Goal: Transaction & Acquisition: Book appointment/travel/reservation

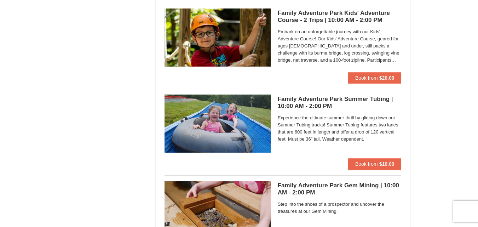
scroll to position [1703, 0]
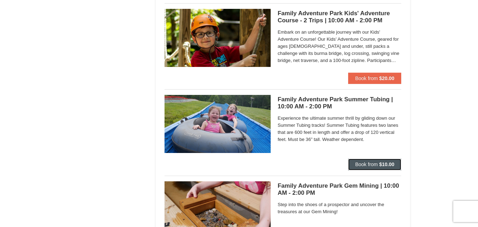
click at [367, 164] on span "Book from" at bounding box center [366, 164] width 23 height 6
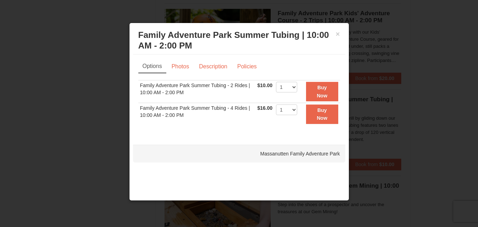
click at [412, 99] on div at bounding box center [239, 113] width 478 height 227
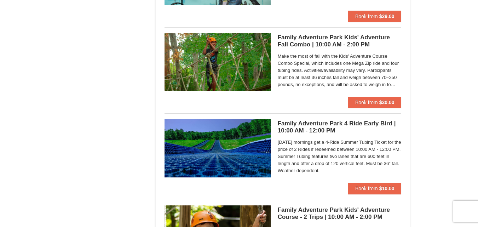
scroll to position [1507, 0]
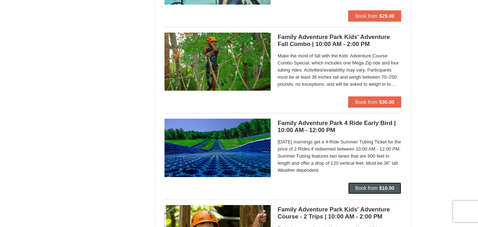
click at [378, 188] on button "Book from $10.00" at bounding box center [374, 187] width 53 height 11
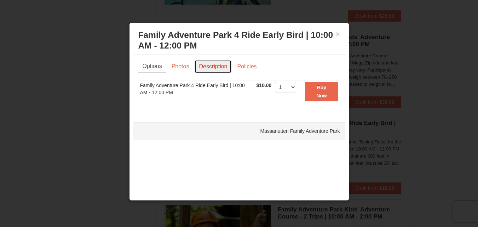
click at [211, 65] on link "Description" at bounding box center [212, 66] width 37 height 13
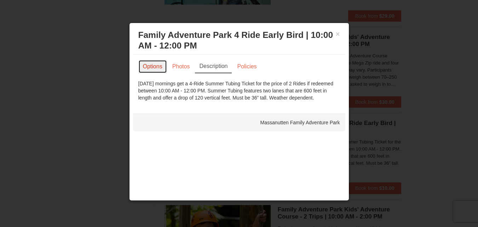
click at [151, 60] on link "Options" at bounding box center [152, 66] width 29 height 13
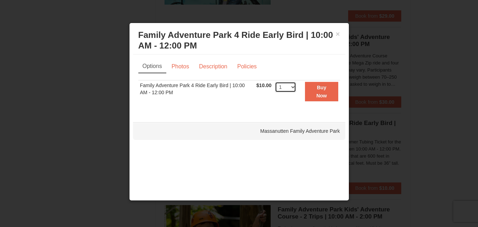
click at [292, 84] on select "1 2 3 4 5 6 7 8 9 10 11 12 13 14 15 16 17 18 19 20 21 22 23 24 25 26 27 28 29 3…" at bounding box center [285, 87] width 21 height 11
click at [263, 109] on div "Sorry, no matches found. Please remove some filters, or change your dates to fi…" at bounding box center [239, 95] width 202 height 30
click at [314, 93] on button "Buy Now" at bounding box center [321, 91] width 33 height 19
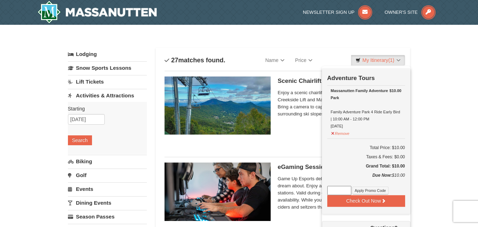
scroll to position [2, 0]
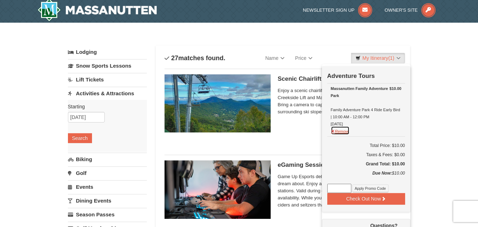
click at [341, 129] on button "Remove" at bounding box center [340, 130] width 19 height 9
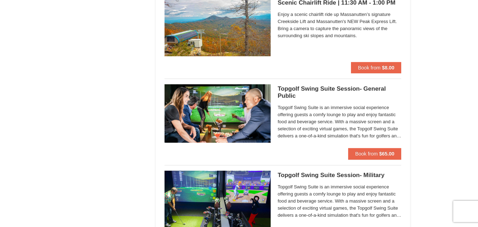
scroll to position [938, 0]
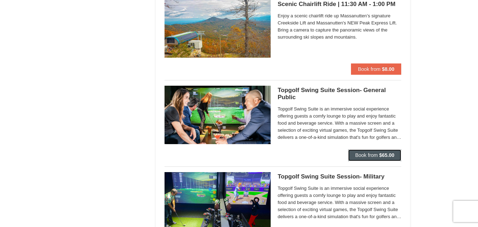
click at [360, 157] on span "Book from" at bounding box center [366, 155] width 23 height 6
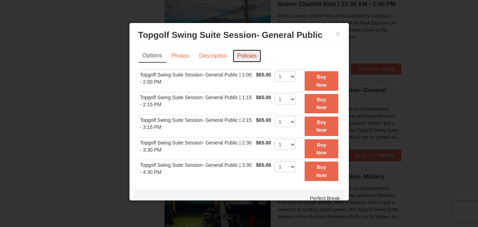
click at [243, 55] on link "Policies" at bounding box center [246, 55] width 29 height 13
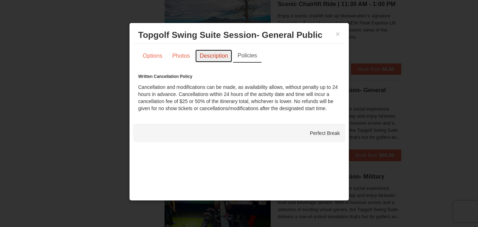
click at [204, 50] on link "Description" at bounding box center [213, 55] width 37 height 13
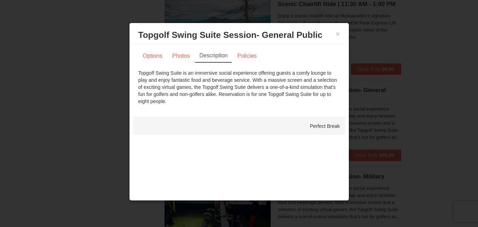
click at [182, 63] on div "Options Photos Description Policies Sorry, no matches found. Please remove some…" at bounding box center [239, 77] width 202 height 56
click at [186, 58] on link "Photos" at bounding box center [181, 55] width 27 height 13
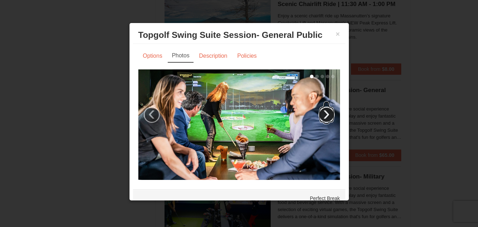
click at [318, 110] on link "›" at bounding box center [326, 114] width 16 height 16
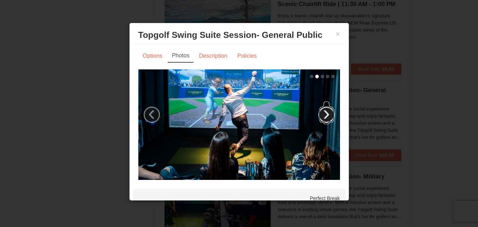
click at [318, 110] on link "›" at bounding box center [326, 114] width 16 height 16
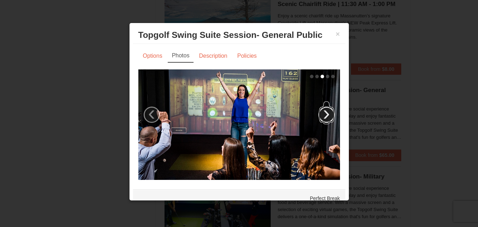
click at [318, 110] on link "›" at bounding box center [326, 114] width 16 height 16
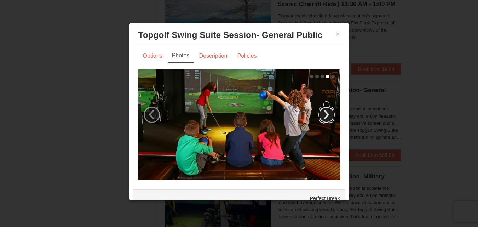
click at [318, 110] on link "›" at bounding box center [326, 114] width 16 height 16
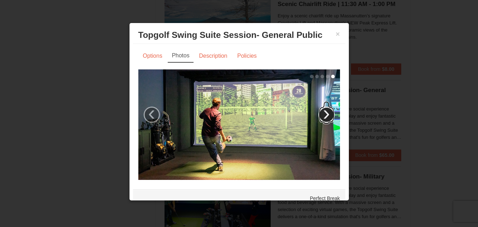
click at [318, 110] on link "›" at bounding box center [326, 114] width 16 height 16
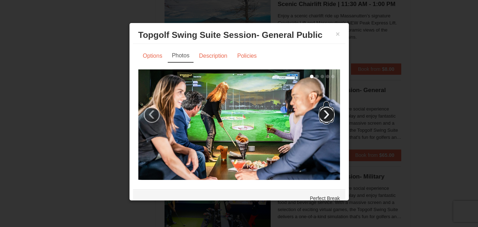
click at [318, 110] on link "›" at bounding box center [326, 114] width 16 height 16
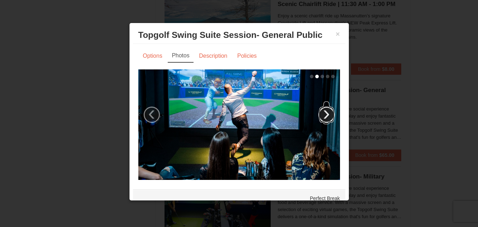
click at [318, 110] on link "›" at bounding box center [326, 114] width 16 height 16
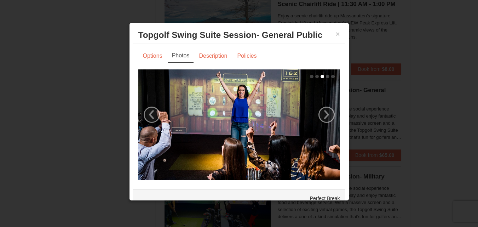
click at [361, 32] on div at bounding box center [239, 113] width 478 height 227
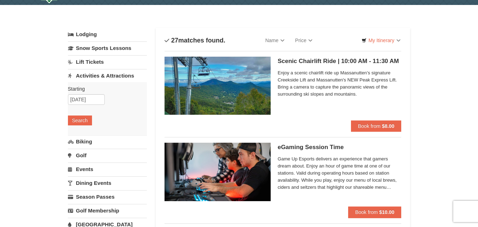
scroll to position [0, 0]
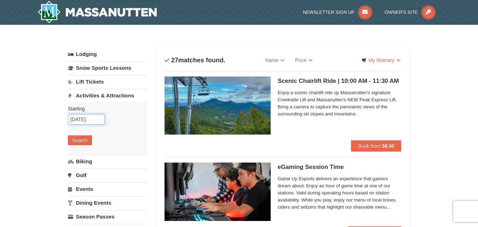
click at [84, 118] on input "[DATE]" at bounding box center [86, 119] width 37 height 11
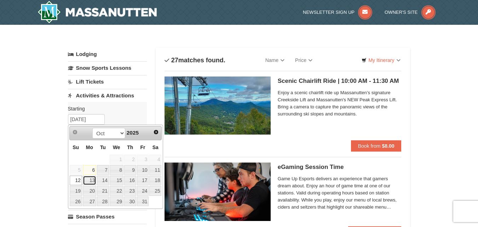
click at [89, 179] on link "13" at bounding box center [89, 180] width 13 height 10
type input "10/13/2025"
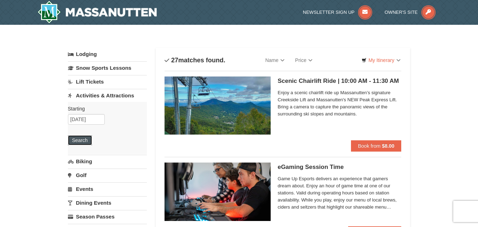
click at [81, 141] on button "Search" at bounding box center [80, 140] width 24 height 10
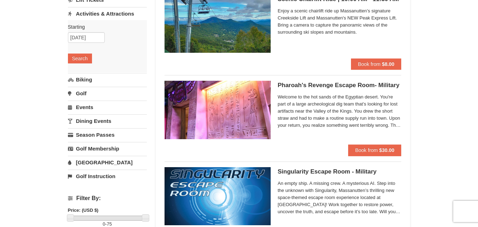
scroll to position [80, 0]
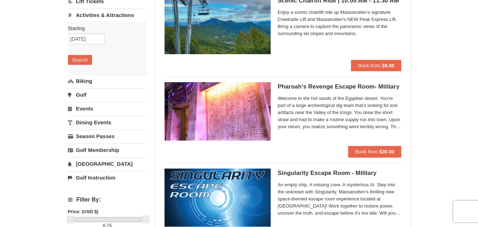
click at [99, 162] on link "[GEOGRAPHIC_DATA]" at bounding box center [107, 163] width 79 height 13
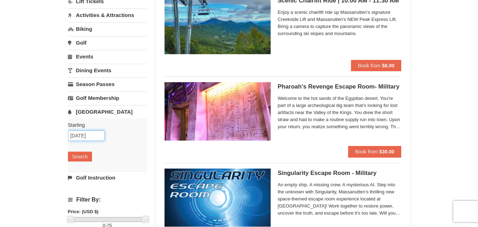
click at [90, 135] on input "[DATE]" at bounding box center [86, 135] width 37 height 11
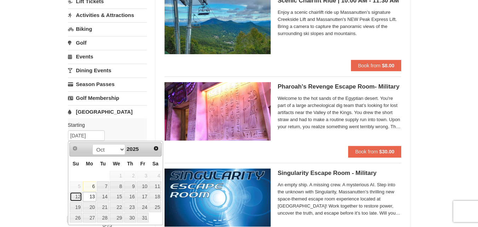
click at [77, 196] on link "12" at bounding box center [76, 197] width 12 height 10
type input "[DATE]"
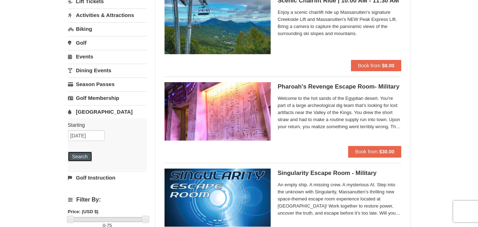
click at [88, 157] on button "Search" at bounding box center [80, 156] width 24 height 10
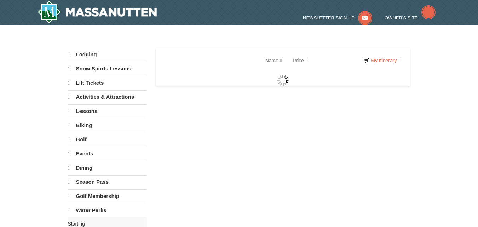
select select "10"
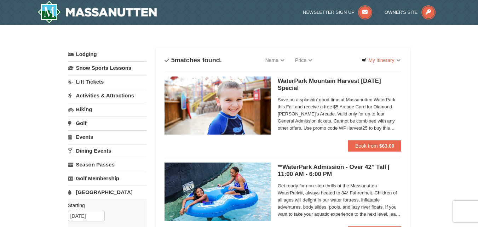
click at [401, 106] on span "Save on a splashin' good time at Massanutten WaterPark this Fall and receive a …" at bounding box center [340, 113] width 124 height 35
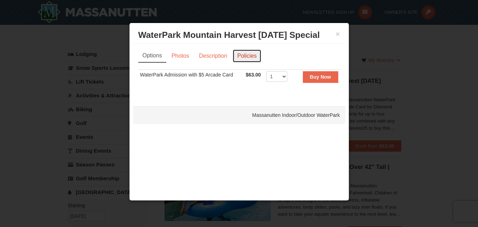
click at [239, 53] on link "Policies" at bounding box center [246, 55] width 29 height 13
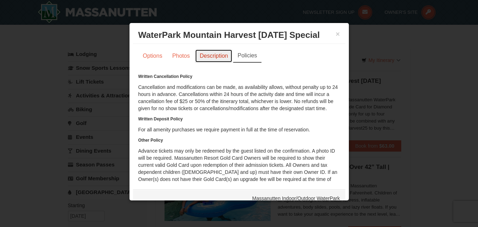
click at [217, 58] on link "Description" at bounding box center [213, 55] width 37 height 13
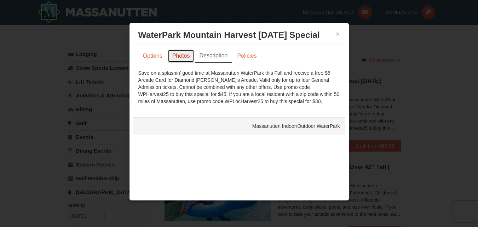
click at [178, 51] on link "Photos" at bounding box center [181, 55] width 27 height 13
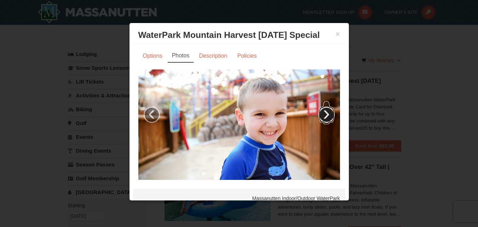
click at [318, 106] on link "›" at bounding box center [326, 114] width 16 height 16
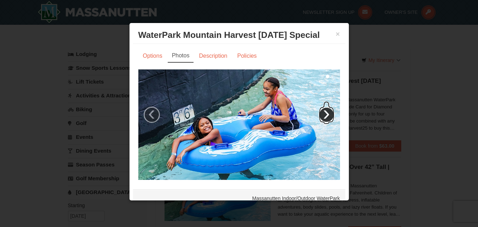
click at [318, 106] on link "›" at bounding box center [326, 114] width 16 height 16
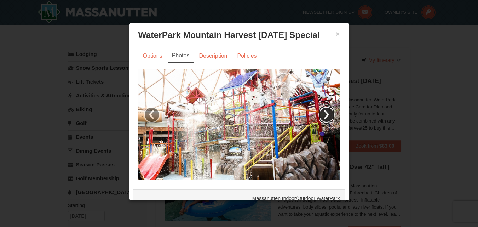
click at [318, 106] on link "›" at bounding box center [326, 114] width 16 height 16
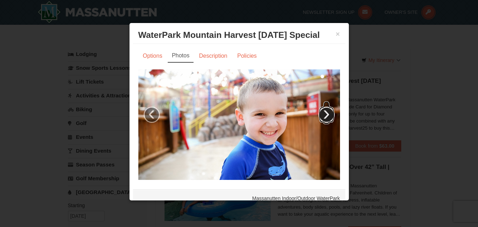
click at [318, 106] on link "›" at bounding box center [326, 114] width 16 height 16
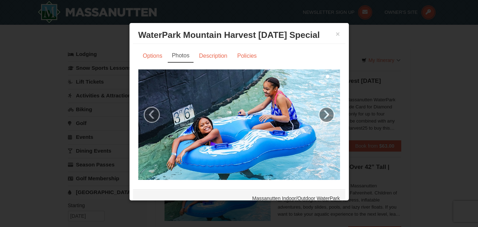
click at [367, 30] on div at bounding box center [239, 113] width 478 height 227
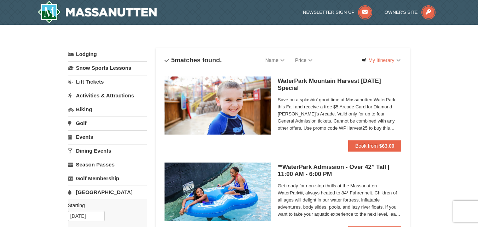
click at [93, 149] on link "Dining Events" at bounding box center [107, 150] width 79 height 13
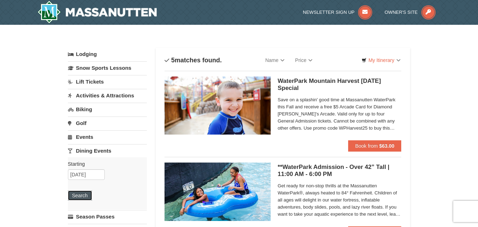
click at [78, 193] on button "Search" at bounding box center [80, 195] width 24 height 10
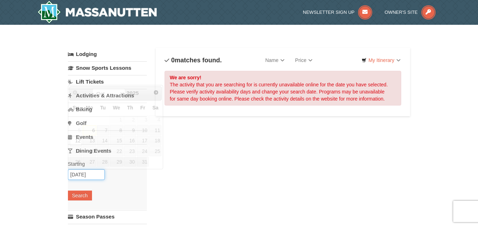
click at [86, 174] on input "[DATE]" at bounding box center [86, 174] width 37 height 11
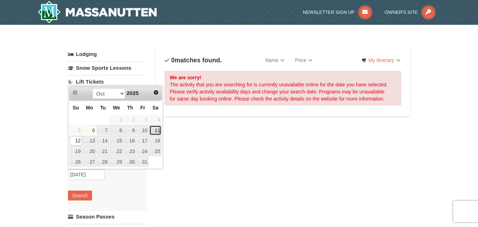
click at [157, 130] on link "11" at bounding box center [155, 130] width 12 height 10
type input "10/11/2025"
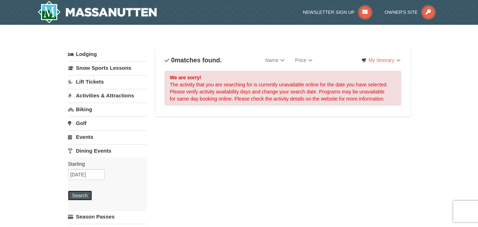
click at [75, 197] on button "Search" at bounding box center [80, 195] width 24 height 10
